Goal: Transaction & Acquisition: Purchase product/service

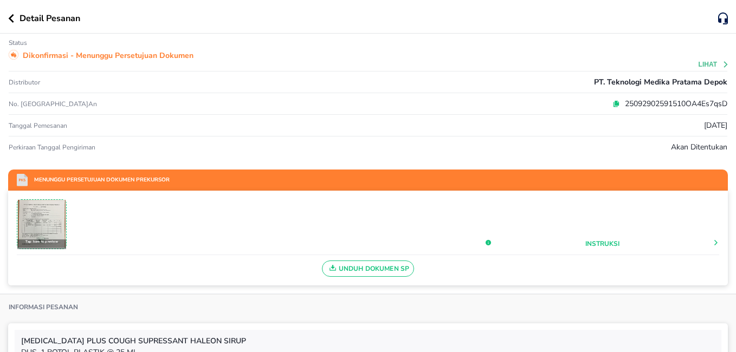
click at [15, 17] on button "button" at bounding box center [13, 18] width 11 height 9
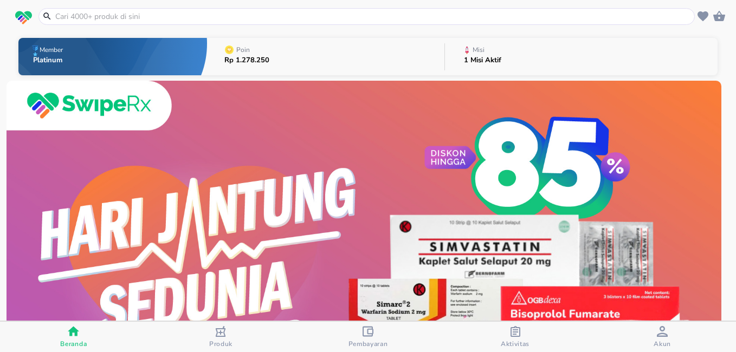
click at [85, 13] on input "text" at bounding box center [373, 16] width 638 height 11
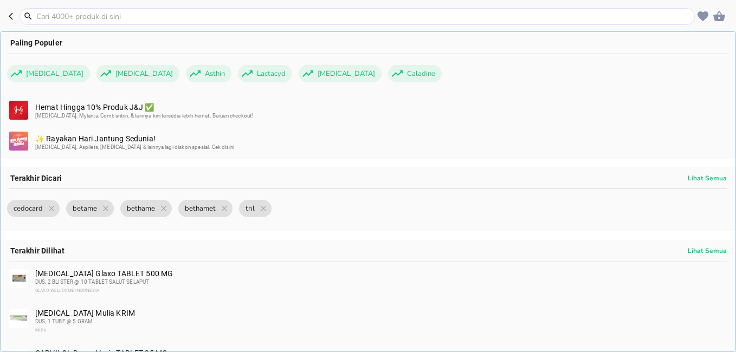
click at [80, 12] on input "text" at bounding box center [363, 16] width 657 height 11
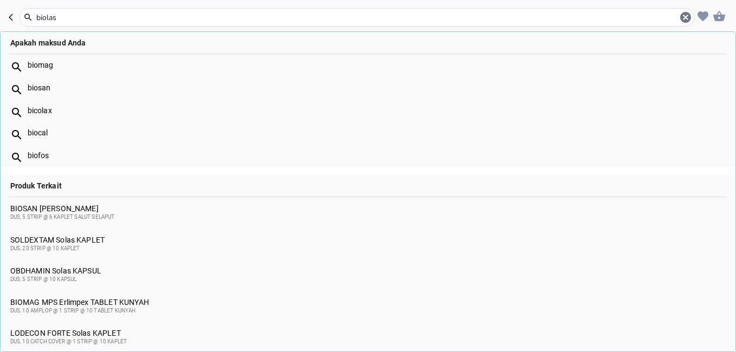
type input "biolas"
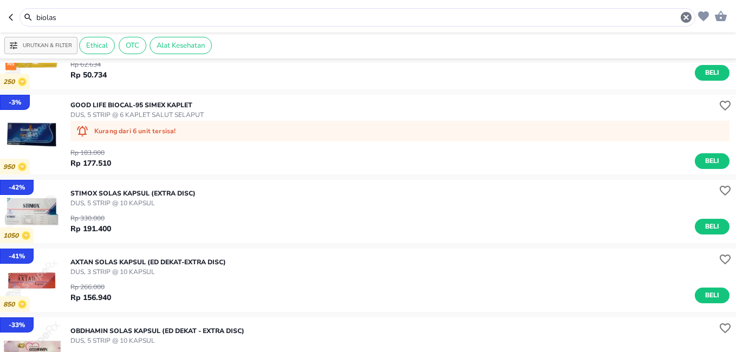
scroll to position [379, 0]
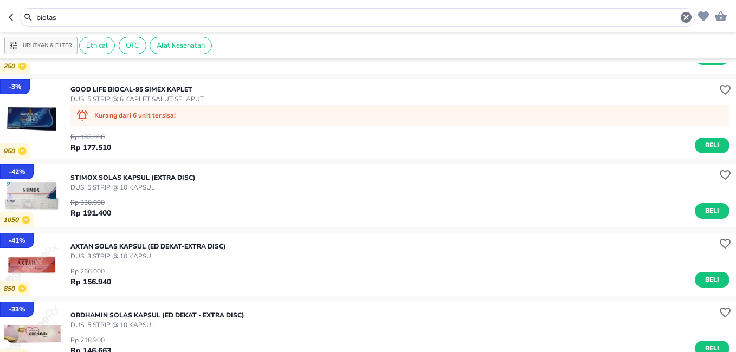
drag, startPoint x: 92, startPoint y: 22, endPoint x: -2, endPoint y: 11, distance: 94.8
click at [0, 0] on html "Halo Apotek Sendang Bunda, selamat datang! biolas Urutkan & Filter Ethical OTC …" at bounding box center [368, 0] width 736 height 0
type input "f"
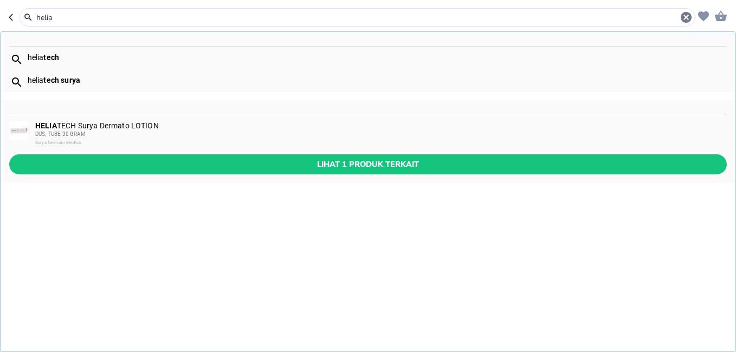
type input "helia"
click at [63, 133] on span "DUS, TUBE 30 GRAM" at bounding box center [60, 134] width 50 height 6
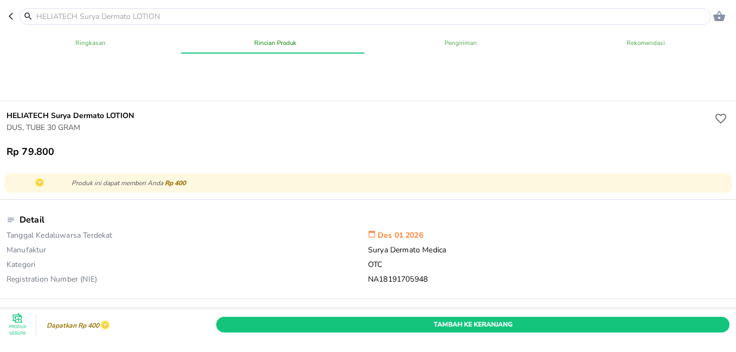
scroll to position [271, 0]
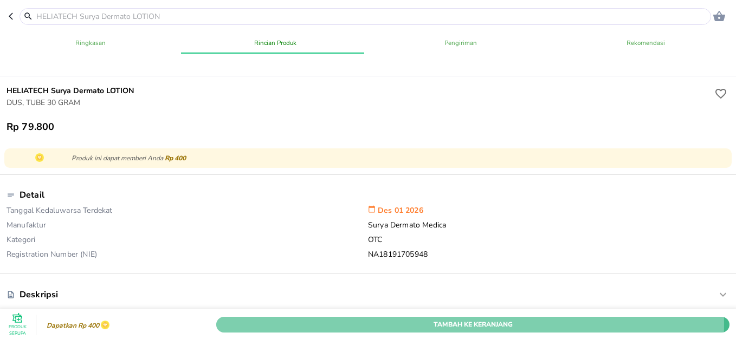
click at [432, 319] on span "Tambah Ke Keranjang" at bounding box center [472, 324] width 497 height 11
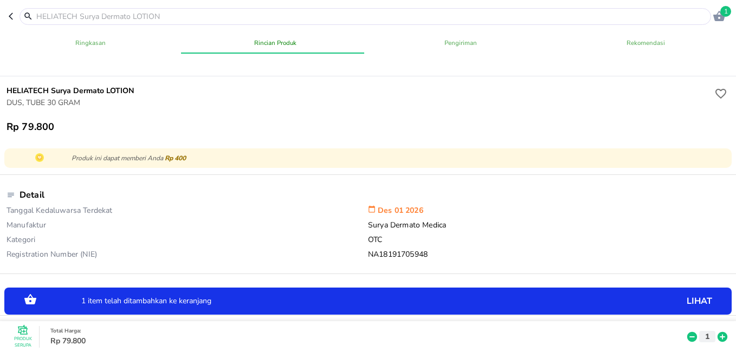
click at [717, 17] on icon "button" at bounding box center [719, 16] width 12 height 10
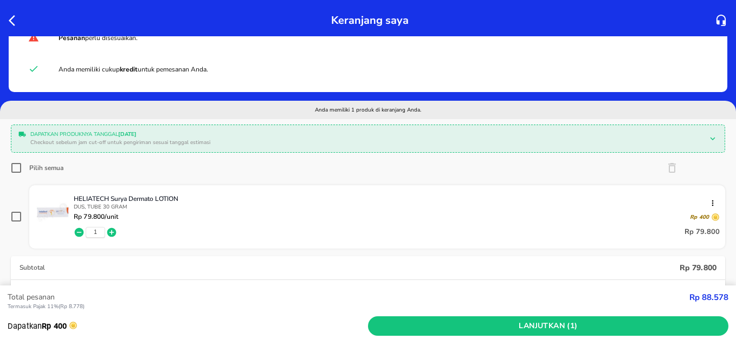
scroll to position [54, 0]
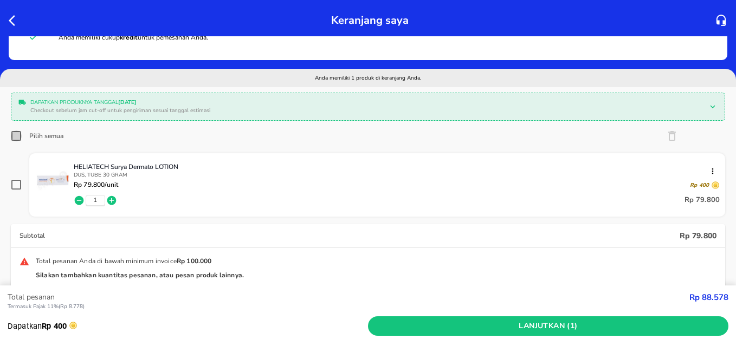
click at [16, 137] on input "Pilih semua" at bounding box center [16, 136] width 11 height 11
checkbox input "true"
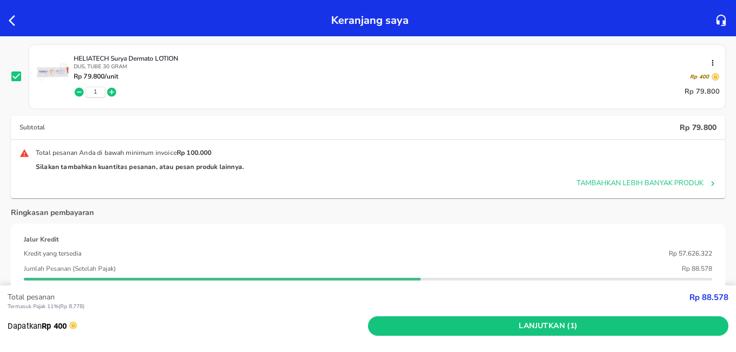
scroll to position [108, 0]
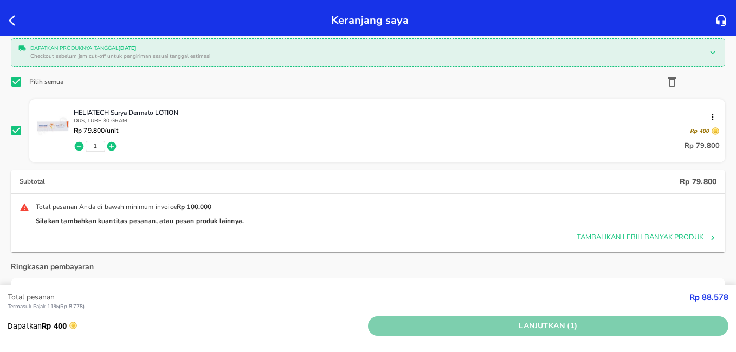
click at [518, 328] on span "Lanjutkan (1)" at bounding box center [548, 327] width 352 height 14
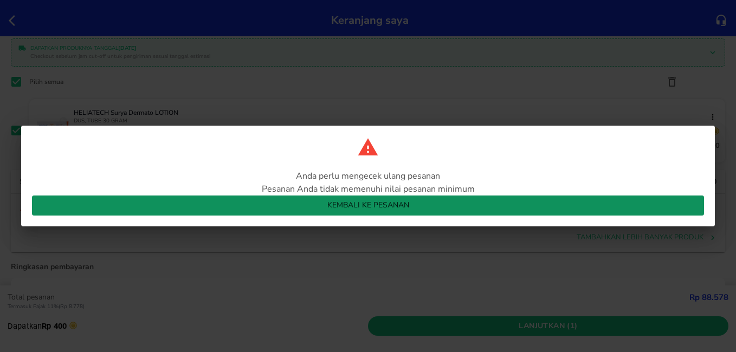
click at [302, 206] on span "Kembali ke pesanan" at bounding box center [368, 206] width 654 height 14
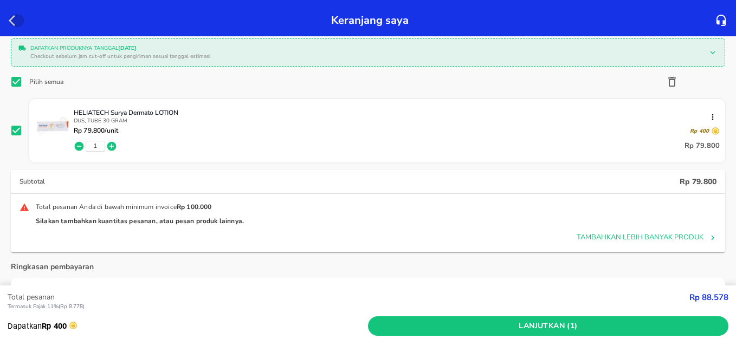
click at [12, 21] on icon "button" at bounding box center [15, 20] width 13 height 13
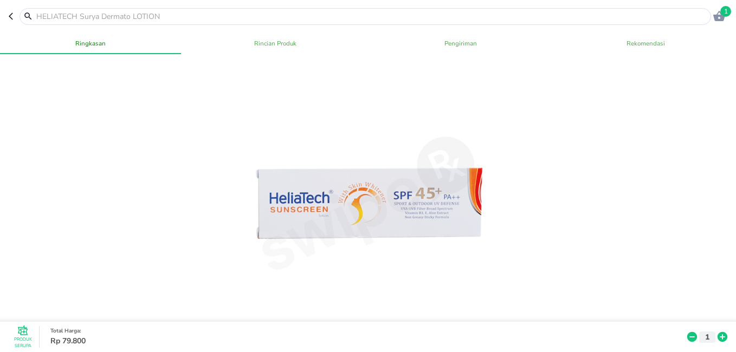
click at [717, 17] on icon "button" at bounding box center [719, 16] width 12 height 10
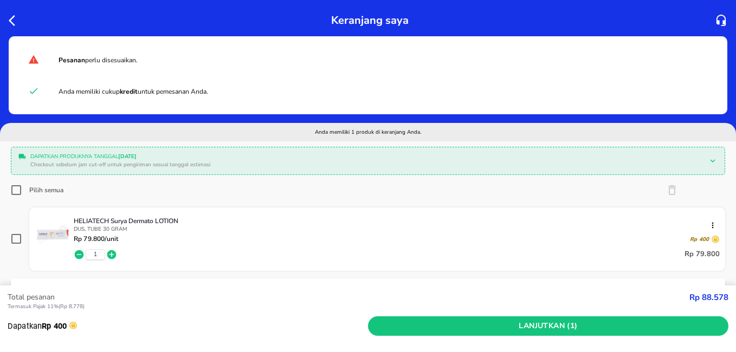
click at [16, 161] on div "Dapatkan produknya tanggal [DATE] Checkout sebelum jam cut-off untuk pengiriman…" at bounding box center [367, 161] width 707 height 22
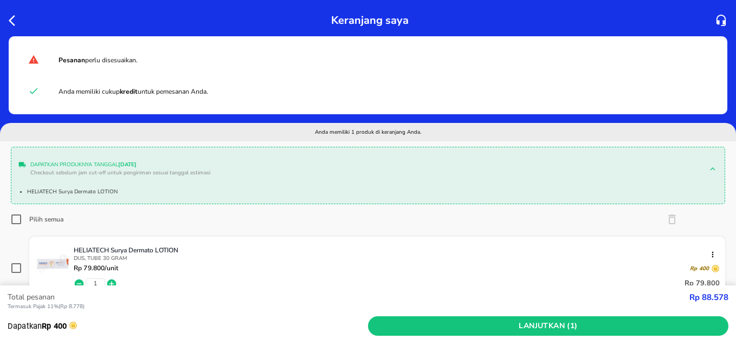
click at [18, 219] on input "Pilih semua" at bounding box center [16, 219] width 11 height 11
checkbox input "true"
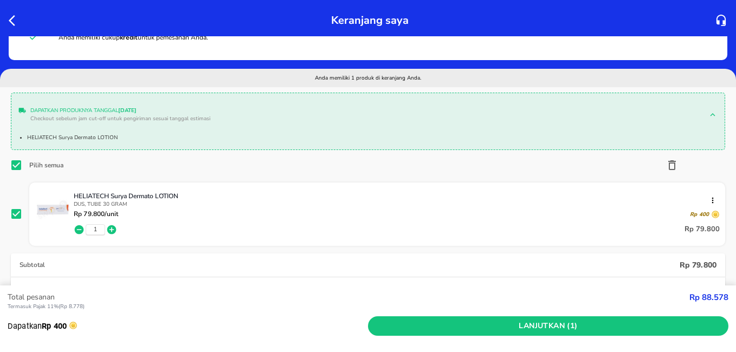
scroll to position [108, 0]
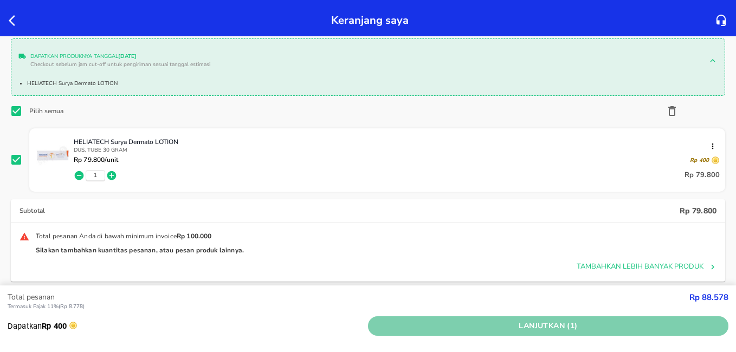
click at [454, 327] on span "Lanjutkan (1)" at bounding box center [548, 327] width 352 height 14
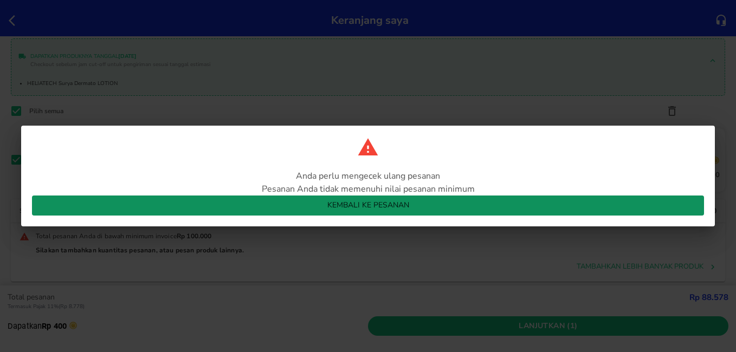
click at [382, 207] on span "Kembali ke pesanan" at bounding box center [368, 206] width 654 height 14
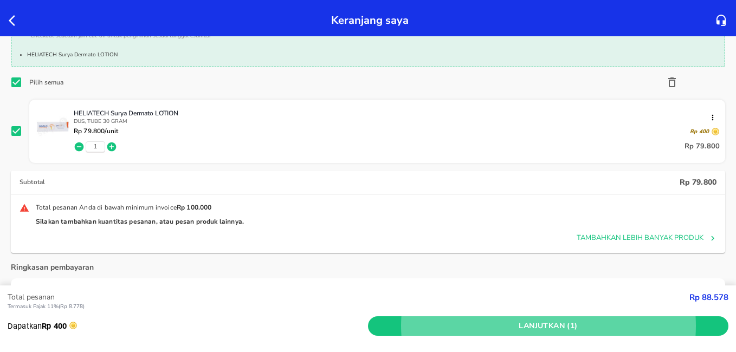
scroll to position [163, 0]
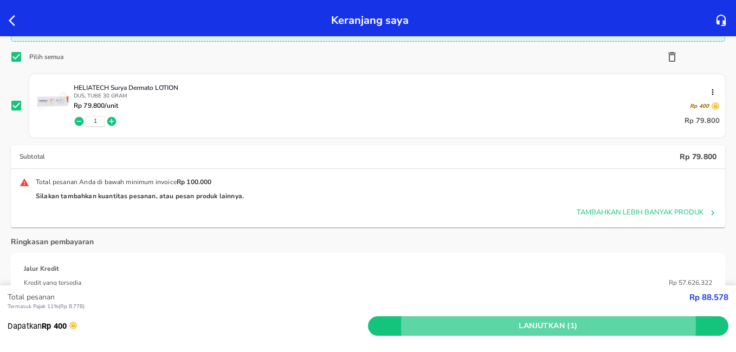
click at [12, 22] on icon "button" at bounding box center [15, 20] width 13 height 13
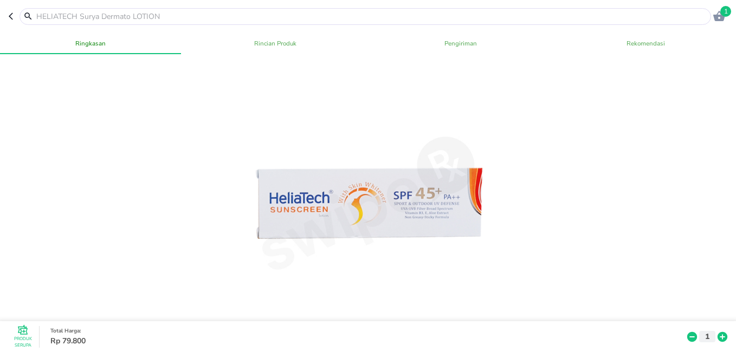
click at [96, 15] on input "text" at bounding box center [371, 16] width 673 height 11
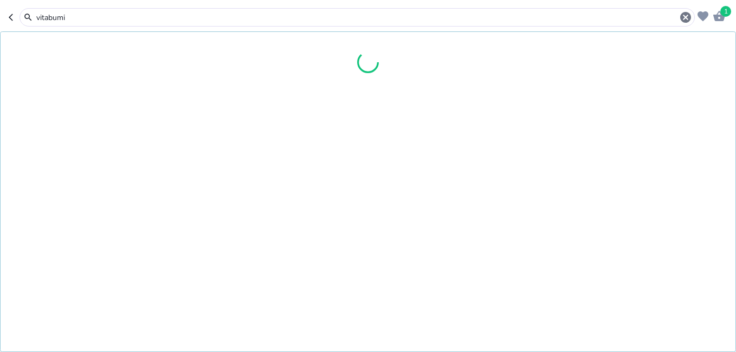
type input "vitabumin"
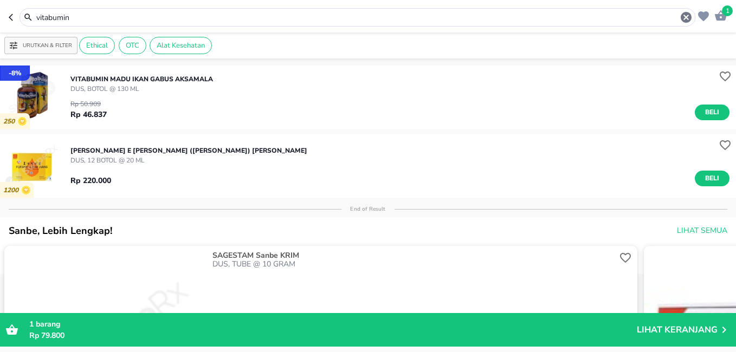
click at [34, 96] on img "button" at bounding box center [31, 97] width 63 height 63
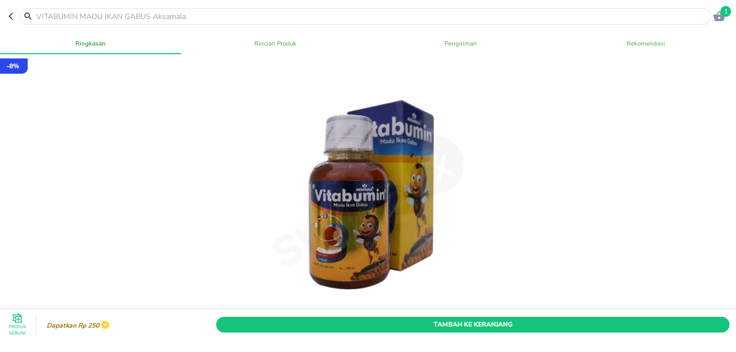
scroll to position [379, 0]
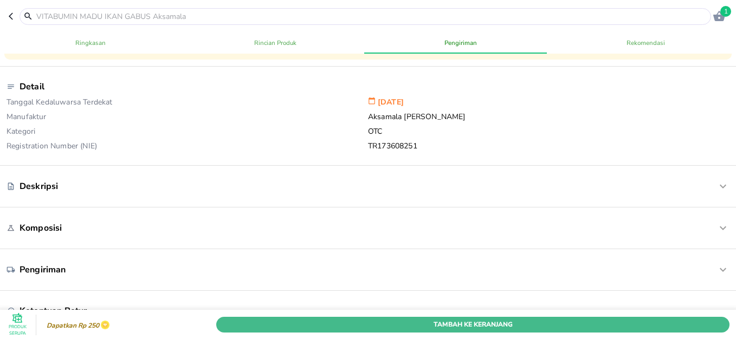
click at [460, 319] on span "Tambah Ke Keranjang" at bounding box center [472, 324] width 497 height 11
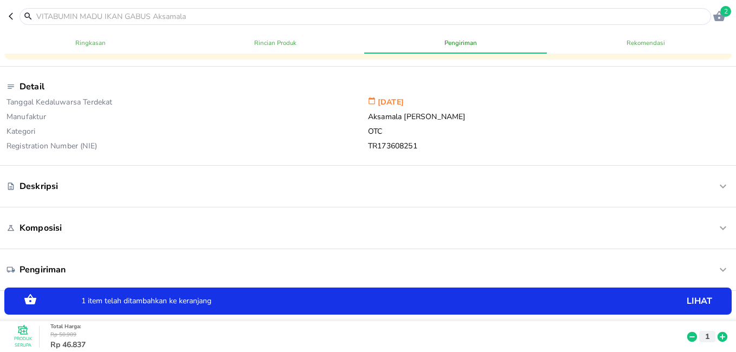
click at [717, 332] on icon at bounding box center [722, 337] width 10 height 10
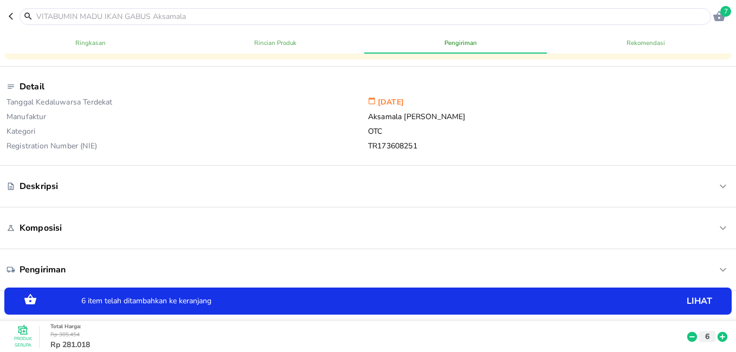
click at [674, 294] on div "6 item telah ditambahkan ke keranjang lihat" at bounding box center [368, 302] width 716 height 16
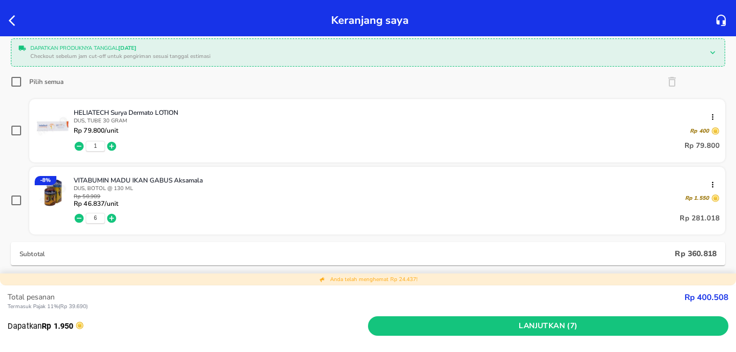
scroll to position [54, 0]
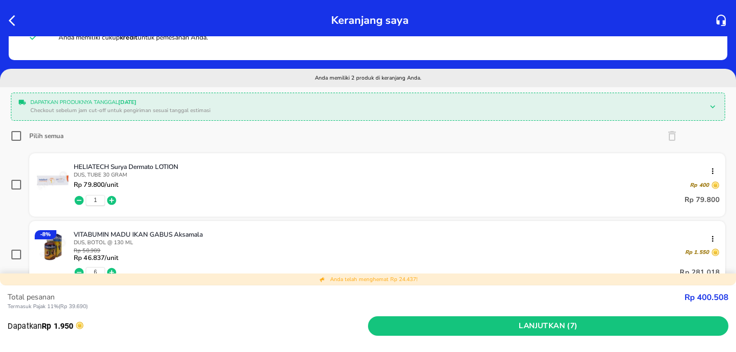
click at [17, 137] on input "Pilih semua" at bounding box center [16, 136] width 11 height 11
checkbox input "true"
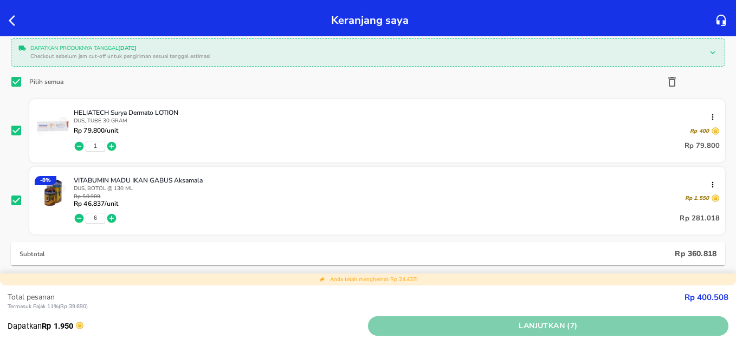
click at [446, 329] on span "Lanjutkan (7)" at bounding box center [548, 327] width 352 height 14
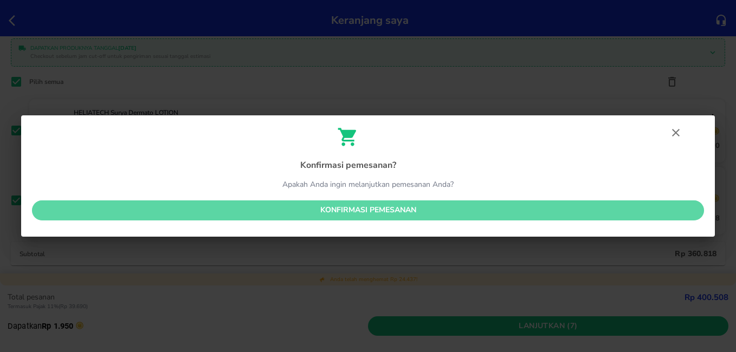
click at [403, 216] on span "Konfirmasi pemesanan" at bounding box center [368, 211] width 654 height 14
